Goal: Subscribe to service/newsletter

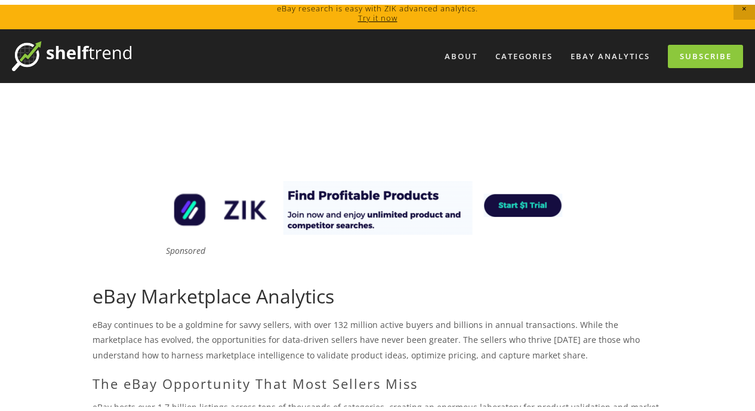
scroll to position [10, 0]
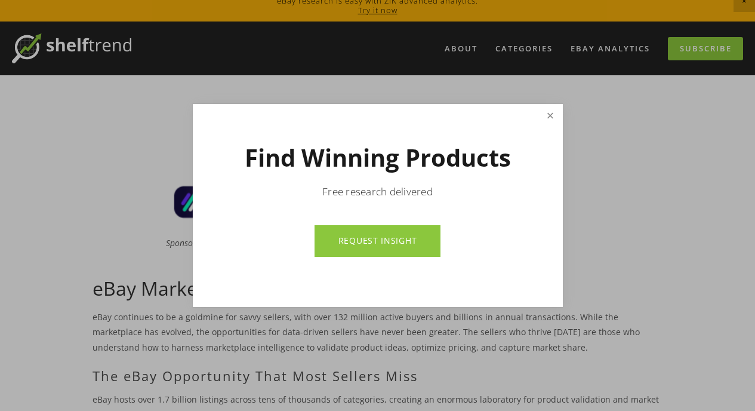
click at [553, 113] on link "Close" at bounding box center [550, 116] width 21 height 21
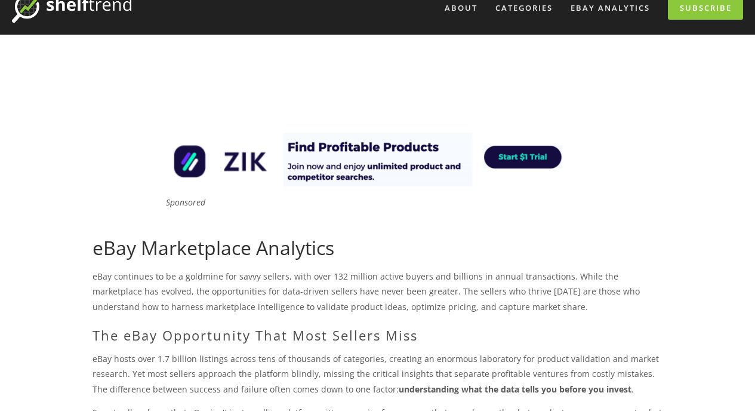
scroll to position [0, 0]
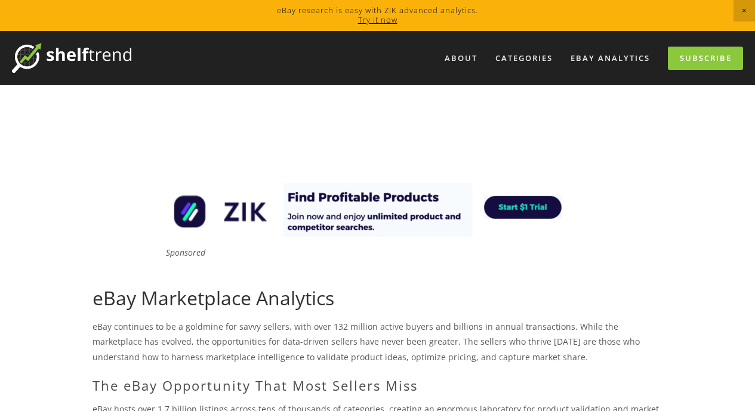
click at [744, 11] on span "Close Announcement" at bounding box center [745, 11] width 22 height 22
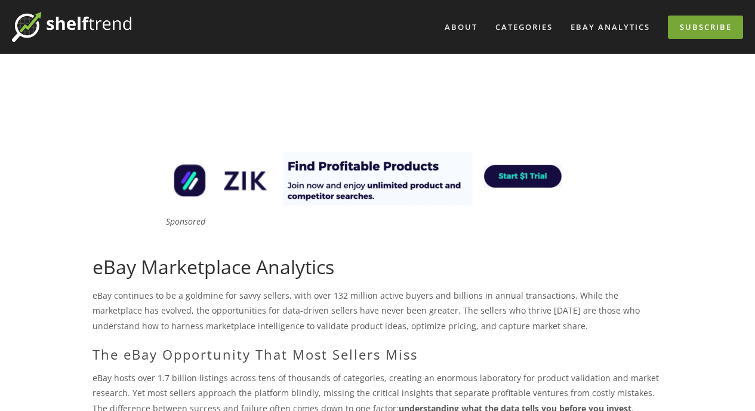
click at [708, 26] on link "Subscribe" at bounding box center [705, 27] width 75 height 23
click at [576, 26] on link "eBay Analytics" at bounding box center [610, 27] width 95 height 20
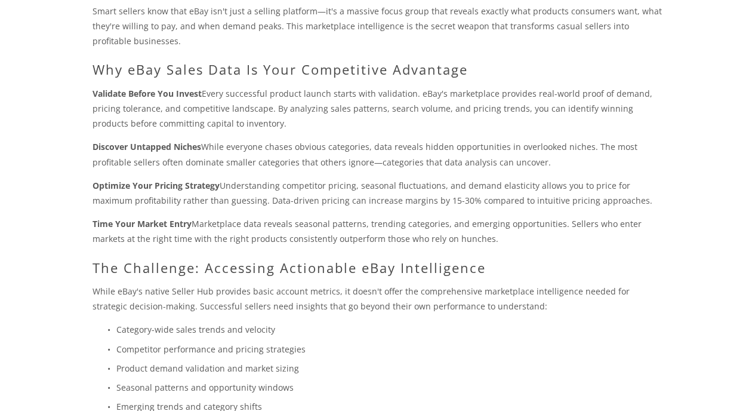
scroll to position [182, 0]
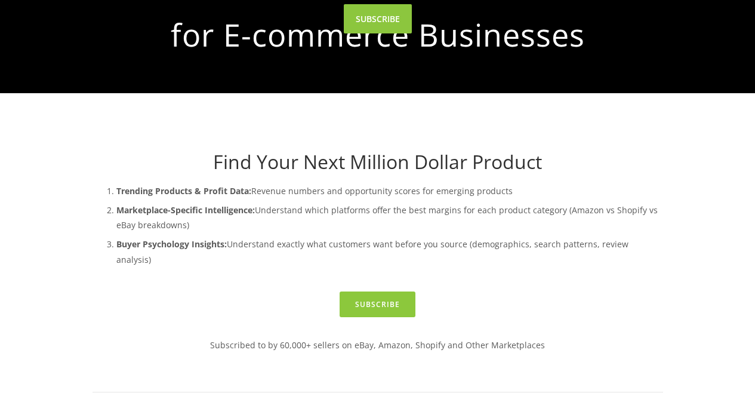
scroll to position [76, 0]
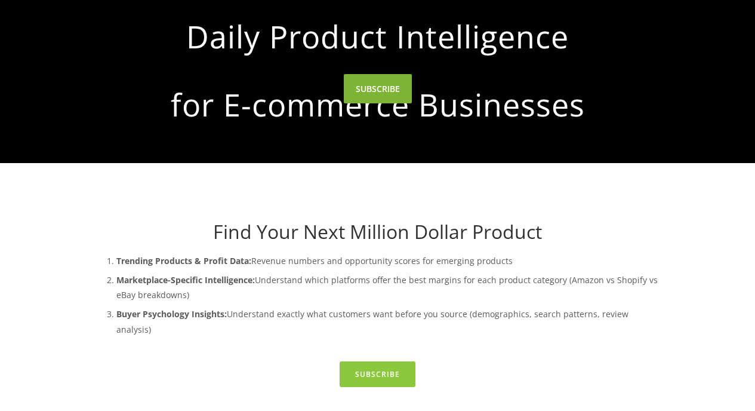
click at [383, 103] on link "SUBSCRIBE" at bounding box center [378, 88] width 68 height 29
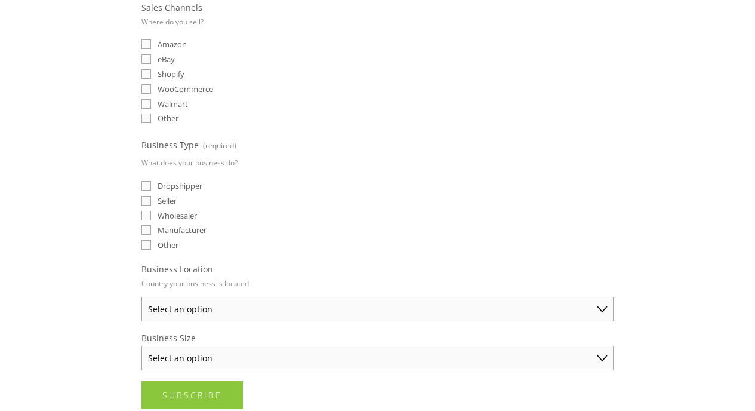
scroll to position [325, 0]
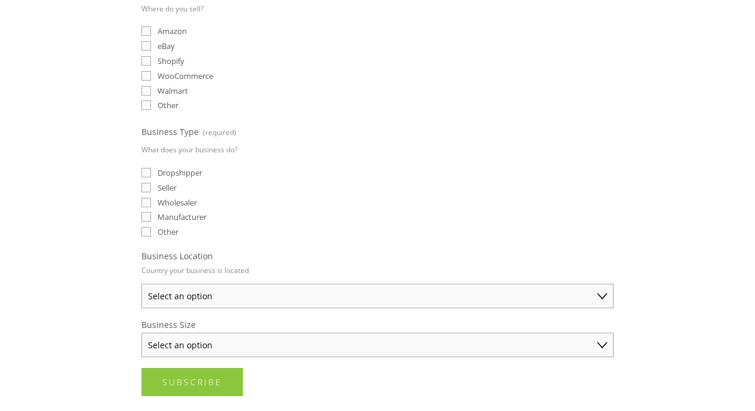
click at [142, 284] on select "Select an option Australia United States United Kingdom China Japan Germany Can…" at bounding box center [378, 296] width 472 height 24
click at [142, 333] on select "Select an option Solo Merchant (under $50K annual sales) Small Business ($50K -…" at bounding box center [378, 345] width 472 height 24
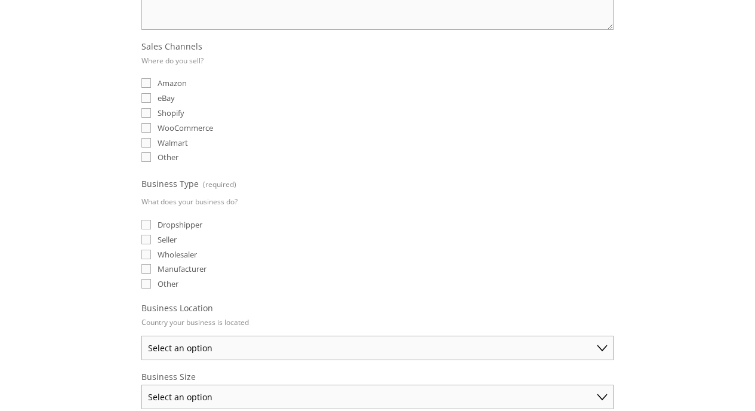
scroll to position [0, 0]
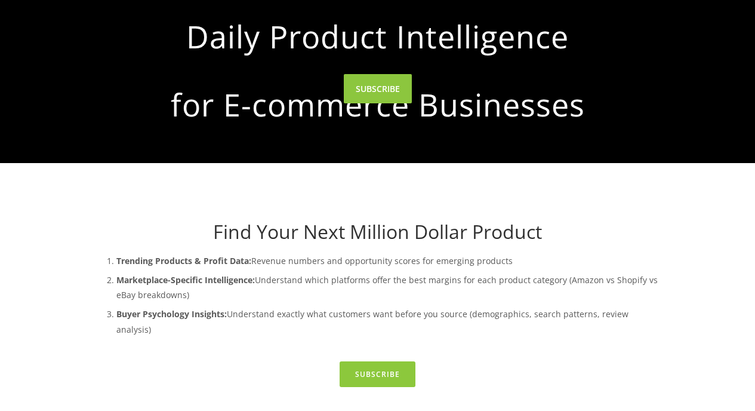
scroll to position [76, 0]
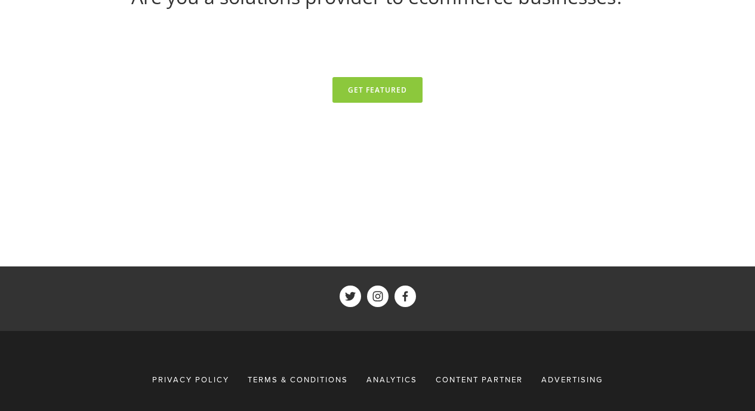
scroll to position [5505, 0]
